Goal: Task Accomplishment & Management: Complete application form

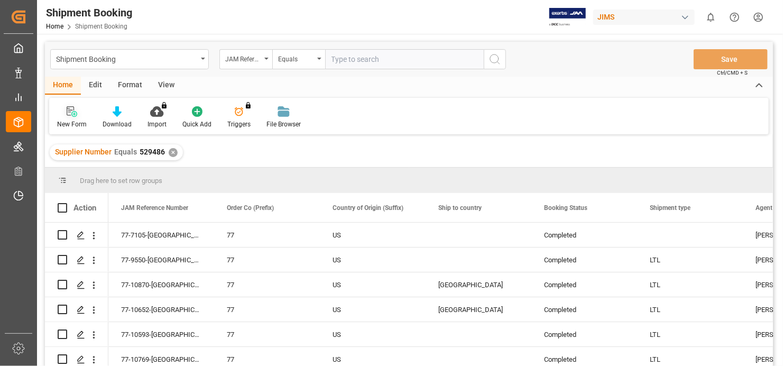
click at [69, 113] on icon at bounding box center [72, 111] width 11 height 11
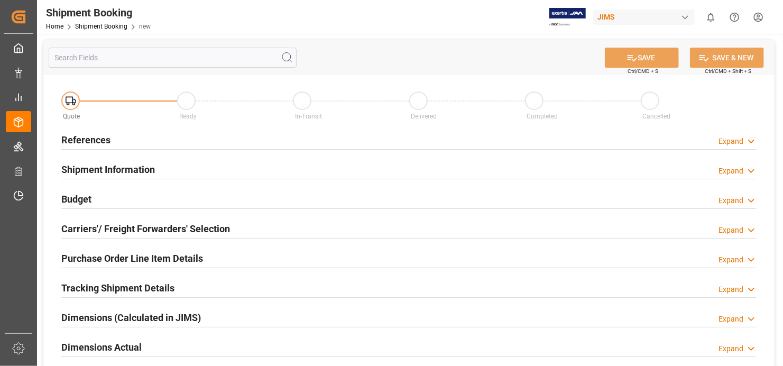
click at [106, 140] on h2 "References" at bounding box center [85, 140] width 49 height 14
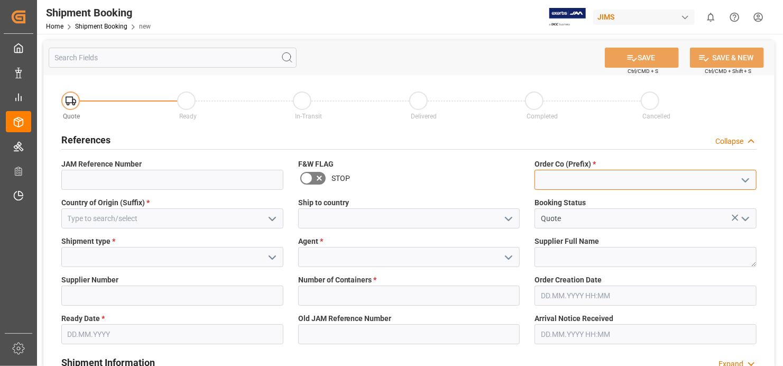
click at [587, 182] on input at bounding box center [646, 180] width 222 height 20
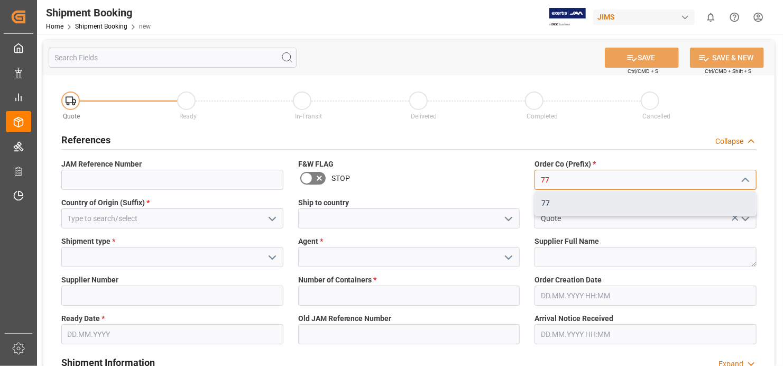
click at [590, 203] on div "77" at bounding box center [645, 204] width 221 height 24
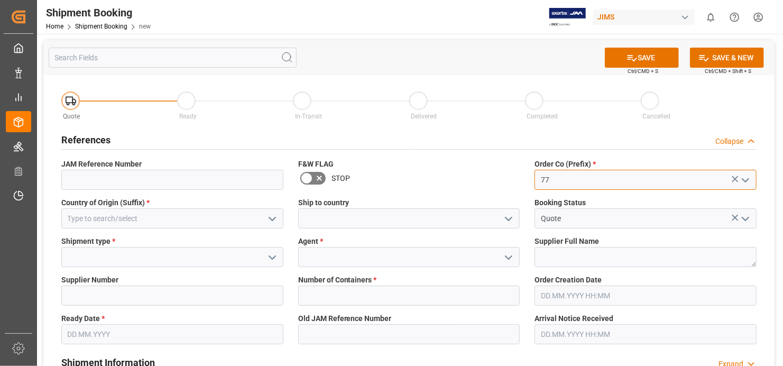
type input "77"
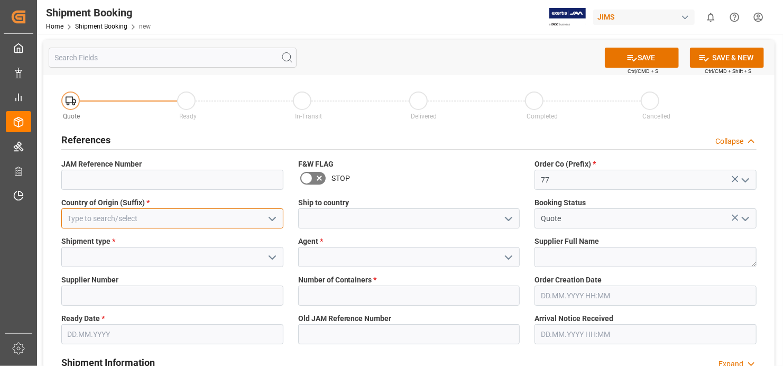
click at [195, 215] on input at bounding box center [172, 218] width 222 height 20
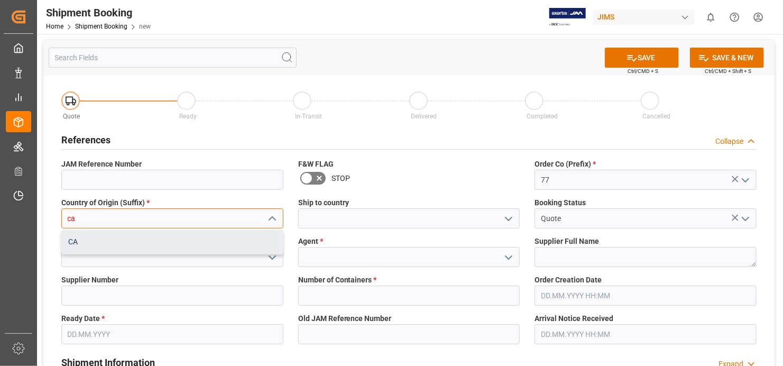
click at [194, 238] on div "CA" at bounding box center [172, 242] width 221 height 24
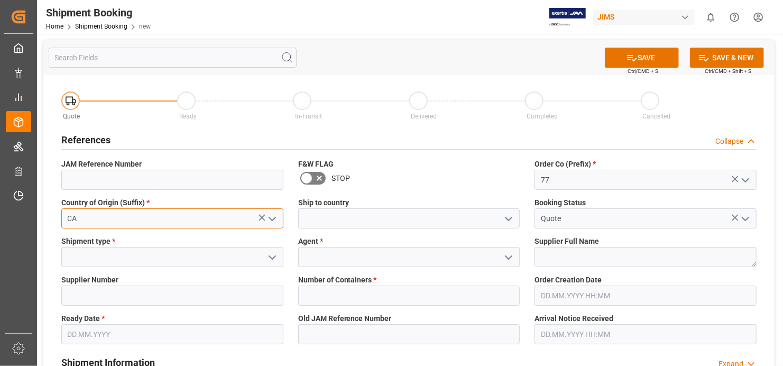
type input "CA"
click at [215, 265] on input at bounding box center [172, 257] width 222 height 20
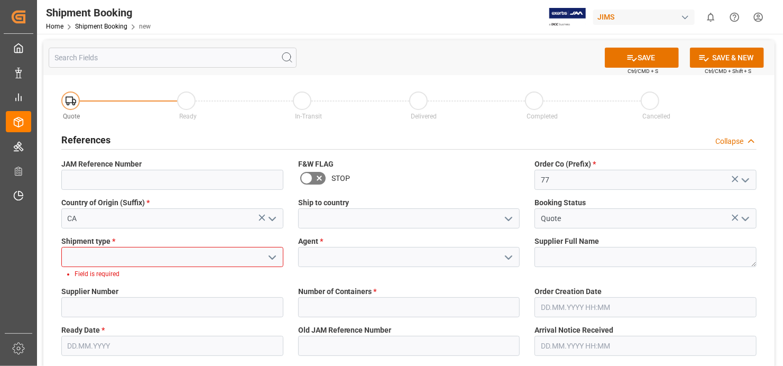
click at [277, 255] on icon "open menu" at bounding box center [272, 257] width 13 height 13
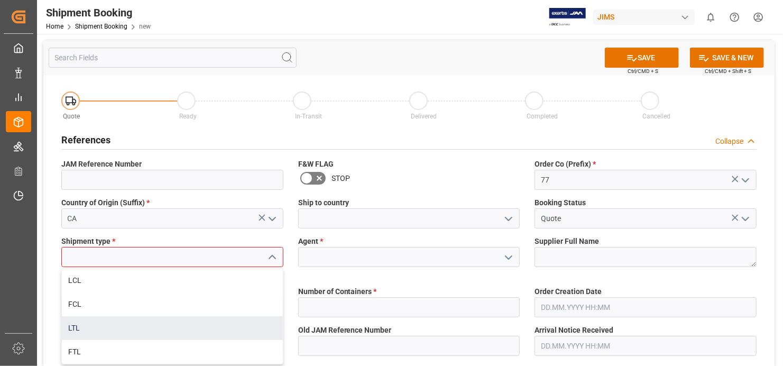
click at [188, 324] on div "LTL" at bounding box center [172, 328] width 221 height 24
type input "LTL"
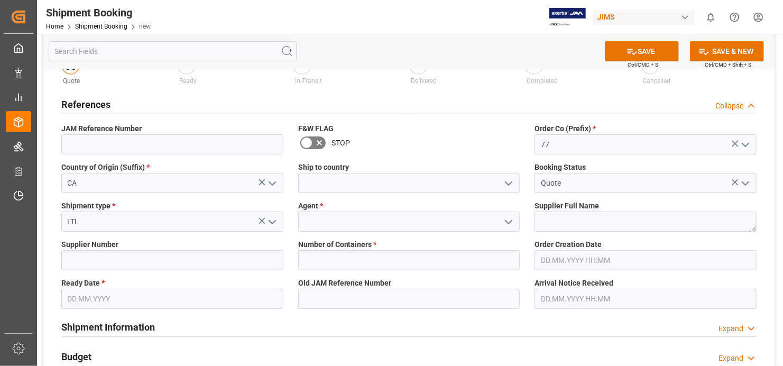
scroll to position [53, 0]
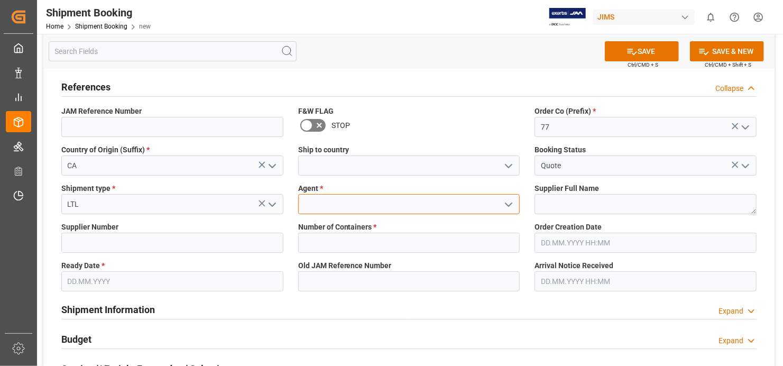
click at [426, 200] on input at bounding box center [409, 204] width 222 height 20
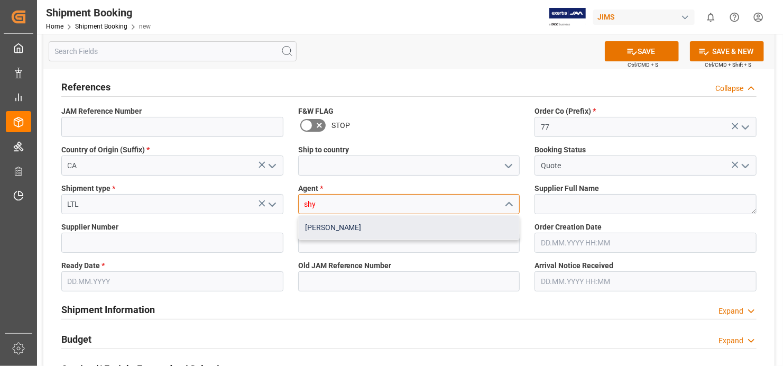
click at [371, 227] on div "[PERSON_NAME]" at bounding box center [409, 228] width 221 height 24
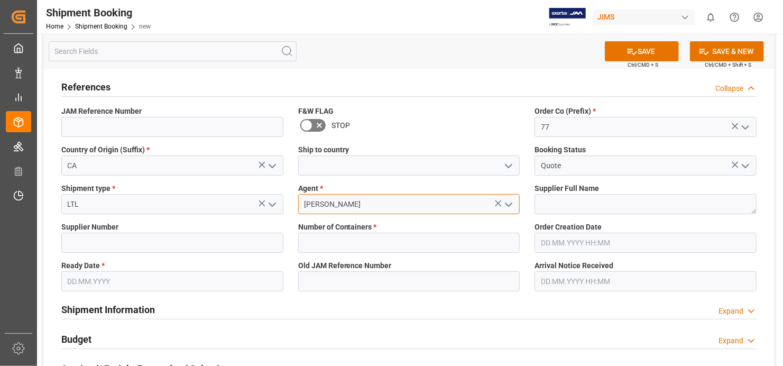
type input "[PERSON_NAME]"
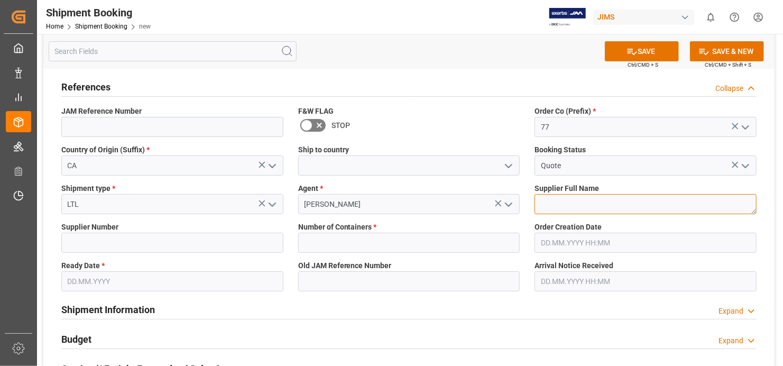
click at [636, 197] on textarea at bounding box center [646, 204] width 222 height 20
type textarea "[PERSON_NAME] Valley"
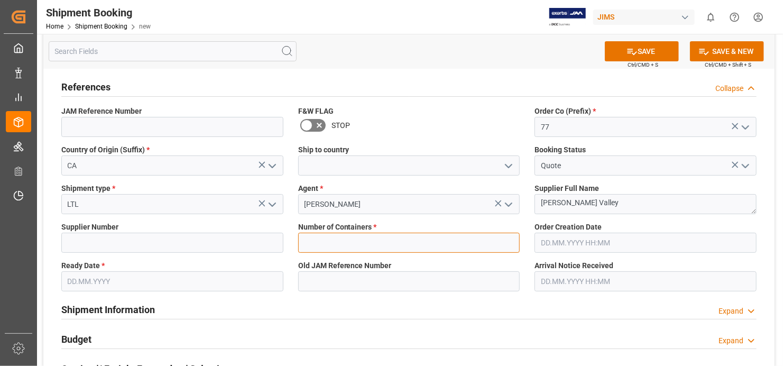
click at [434, 236] on input "text" at bounding box center [409, 243] width 222 height 20
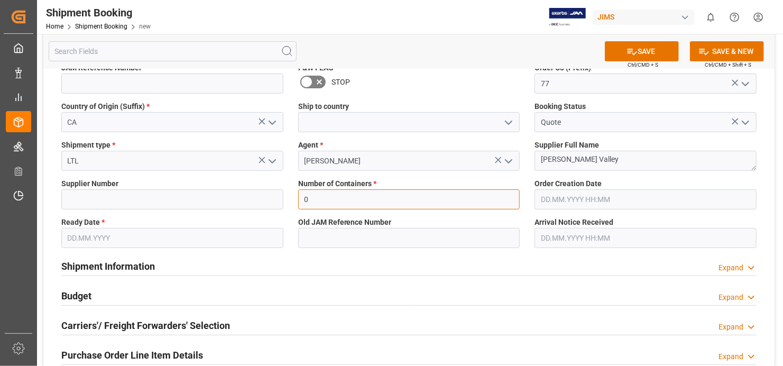
scroll to position [159, 0]
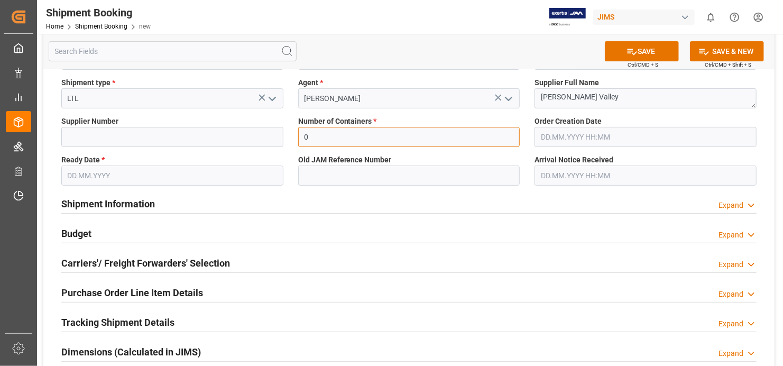
type input "0"
click at [276, 174] on input "text" at bounding box center [172, 176] width 222 height 20
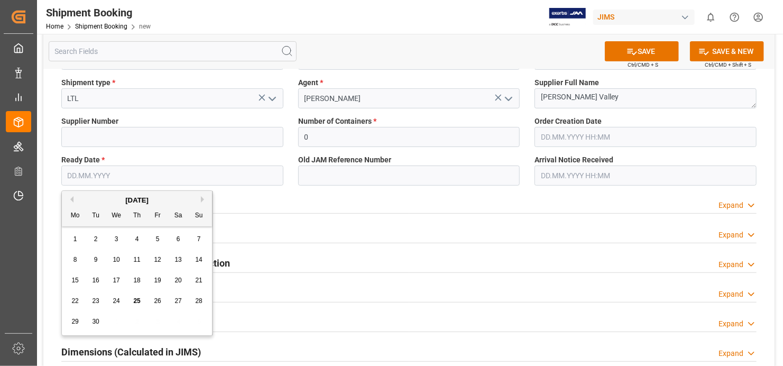
click at [136, 296] on div "25" at bounding box center [137, 301] width 13 height 13
type input "[DATE]"
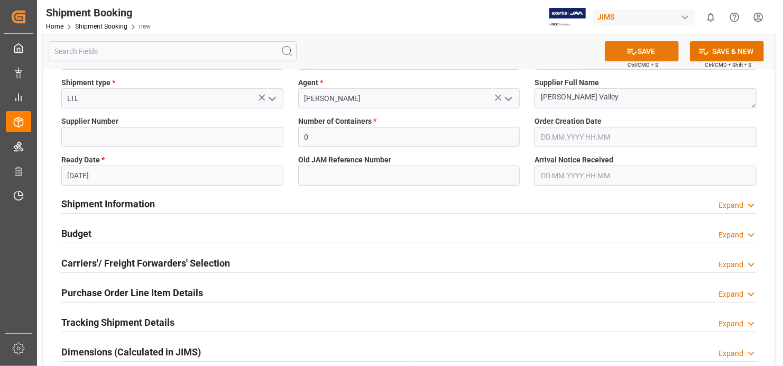
click at [636, 51] on button "SAVE" at bounding box center [642, 51] width 74 height 20
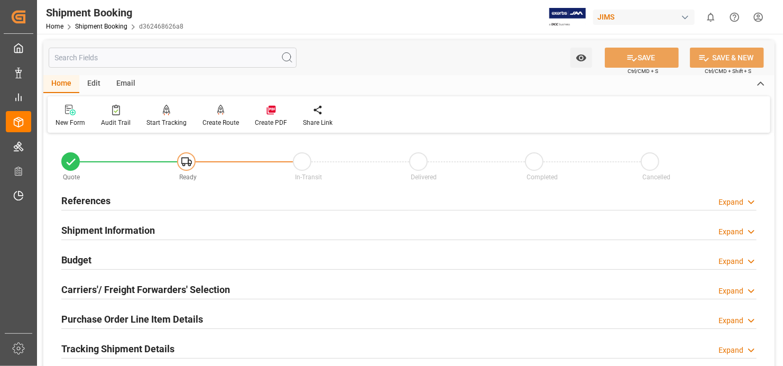
click at [102, 196] on h2 "References" at bounding box center [85, 201] width 49 height 14
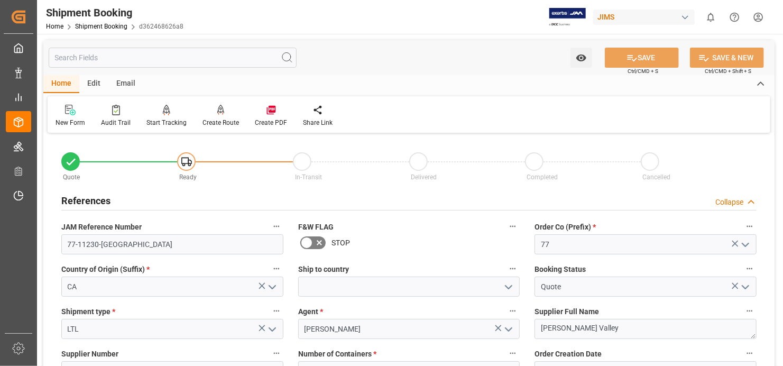
click at [647, 353] on label "Order Creation Date" at bounding box center [646, 354] width 222 height 15
click at [743, 353] on button "Order Creation Date" at bounding box center [750, 354] width 14 height 14
drag, startPoint x: 116, startPoint y: 245, endPoint x: 70, endPoint y: 264, distance: 49.8
click at [67, 247] on div at bounding box center [391, 183] width 783 height 366
drag, startPoint x: 109, startPoint y: 247, endPoint x: 54, endPoint y: 239, distance: 55.6
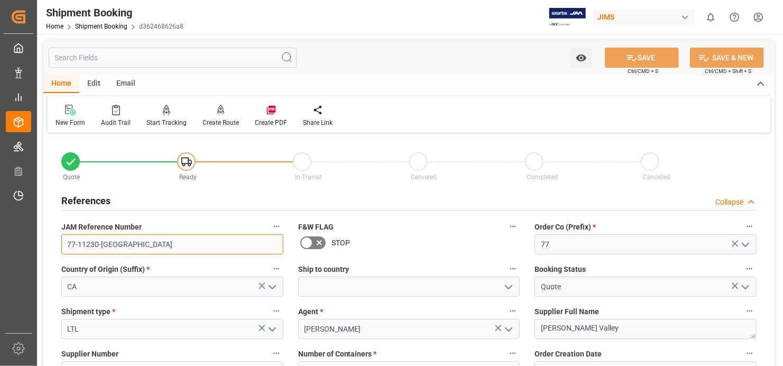
click at [54, 239] on div "JAM Reference Number 77-11230-CA" at bounding box center [172, 237] width 237 height 42
